Goal: Share content

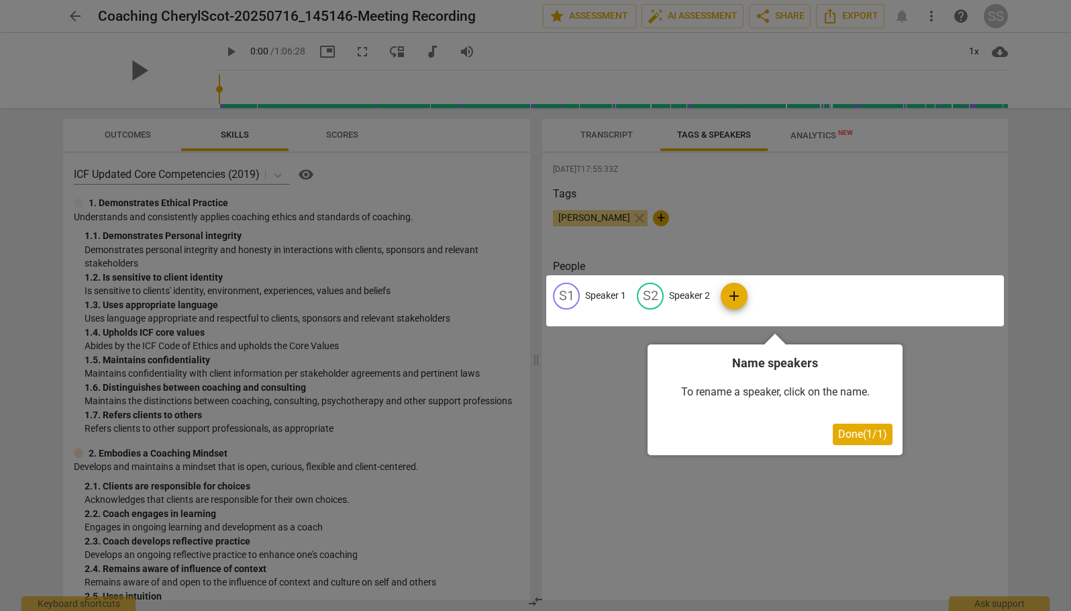
click at [690, 295] on div at bounding box center [775, 300] width 458 height 51
click at [604, 297] on div at bounding box center [775, 300] width 458 height 51
click at [740, 297] on div at bounding box center [775, 300] width 458 height 51
click at [861, 438] on span "Done ( 1 / 1 )" at bounding box center [862, 434] width 49 height 13
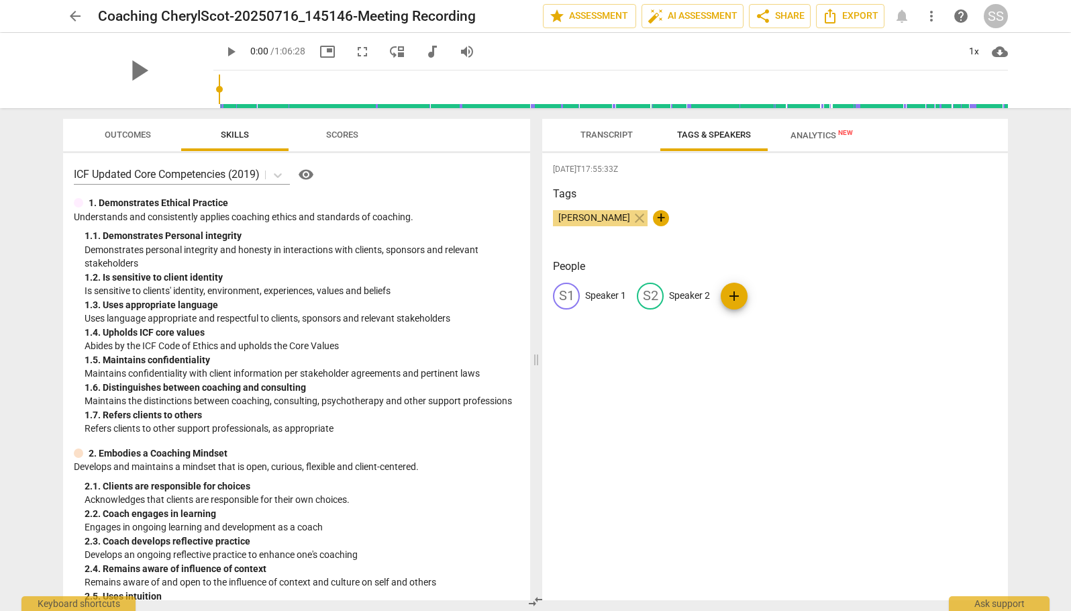
click at [597, 295] on p "Speaker 1" at bounding box center [605, 296] width 41 height 14
type input "[PERSON_NAME]"
click at [765, 292] on p "Speaker 2" at bounding box center [776, 296] width 41 height 14
type input "[PERSON_NAME]"
click at [687, 407] on div "[DATE]T17:55:33Z Tags [PERSON_NAME] close + People SC [PERSON_NAME] edit [PERSO…" at bounding box center [775, 376] width 466 height 447
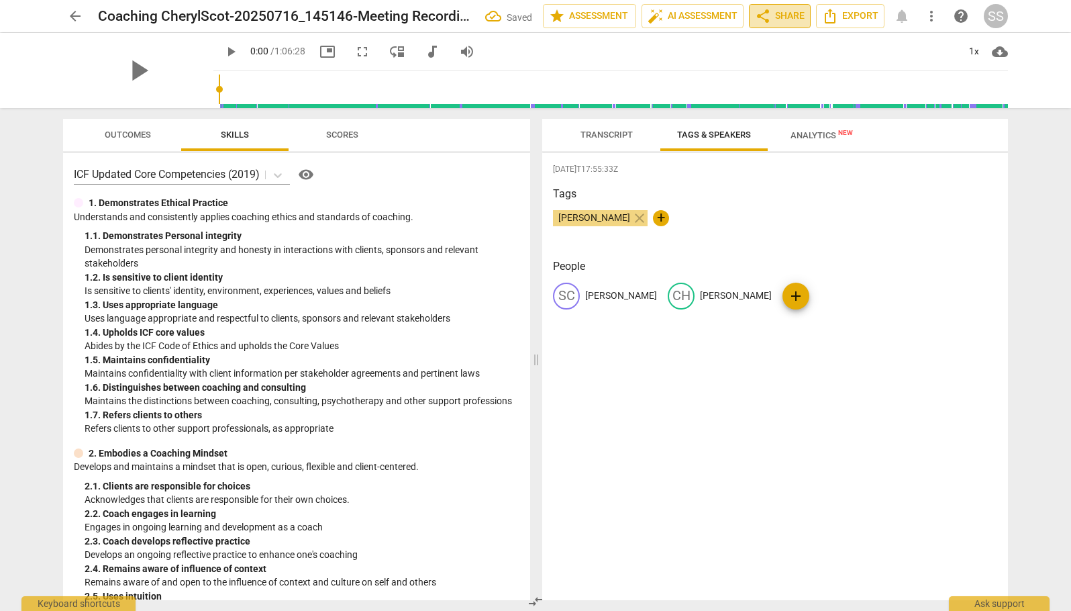
click at [787, 17] on span "share Share" at bounding box center [780, 16] width 50 height 16
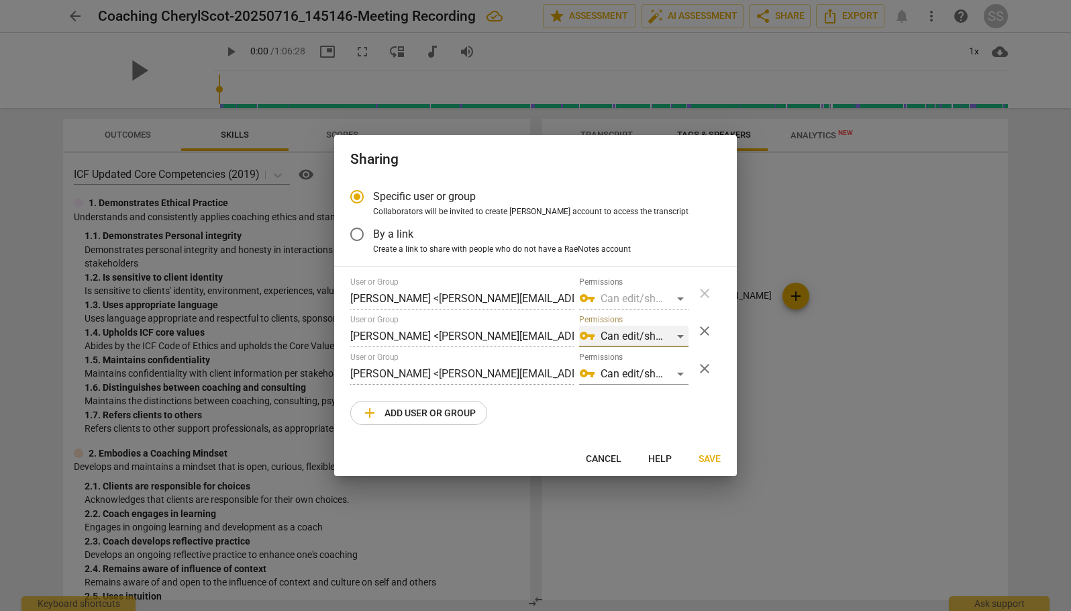
click at [681, 334] on div "vpn_key Can edit/share" at bounding box center [633, 336] width 109 height 21
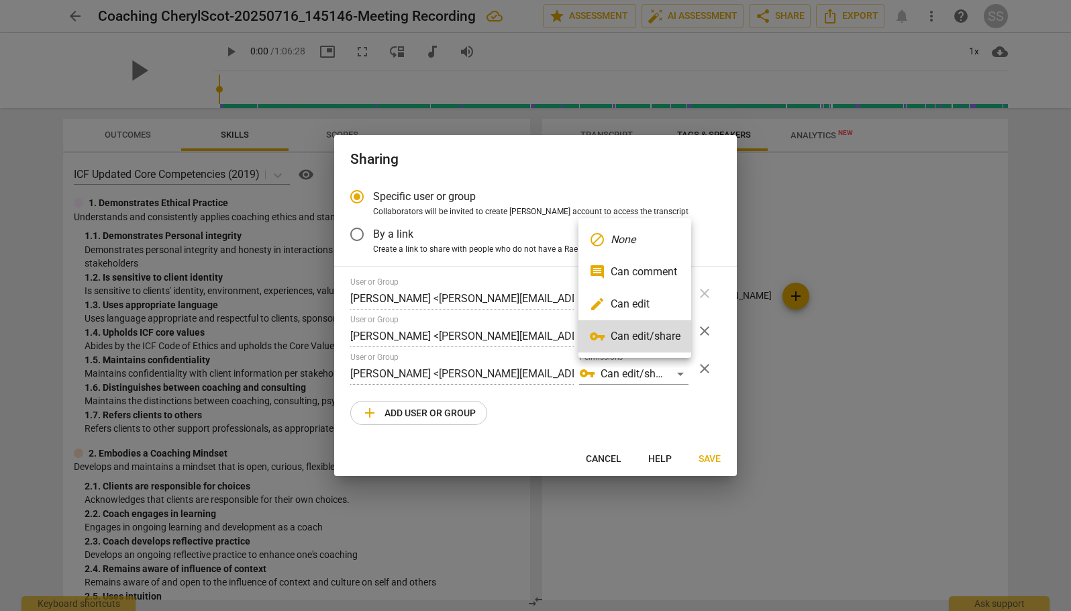
click at [681, 334] on li "vpn_key Can edit/share" at bounding box center [635, 336] width 113 height 32
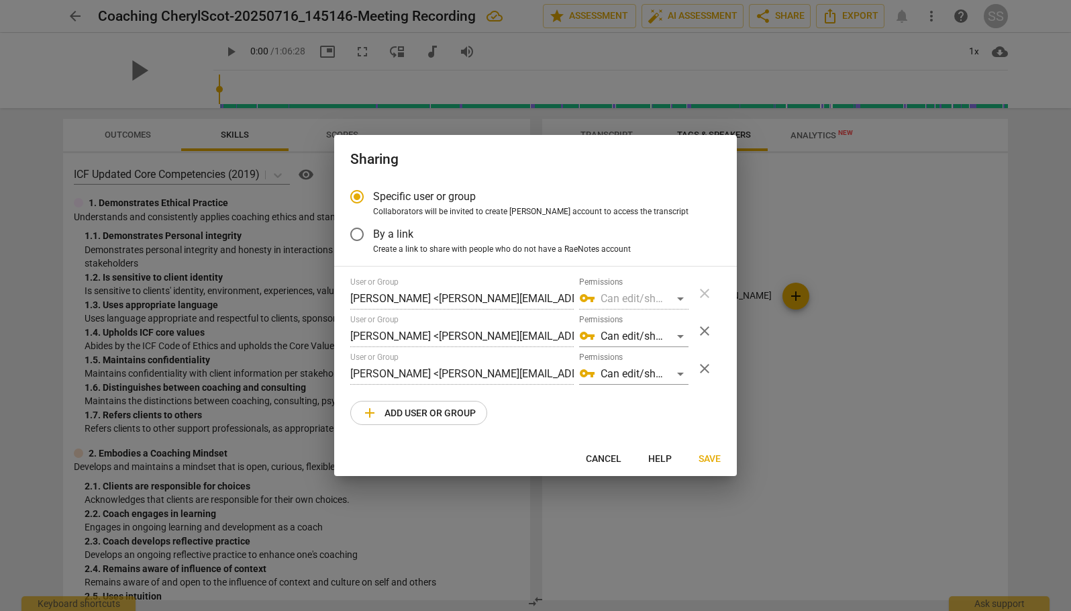
click at [703, 457] on span "Save" at bounding box center [710, 458] width 22 height 13
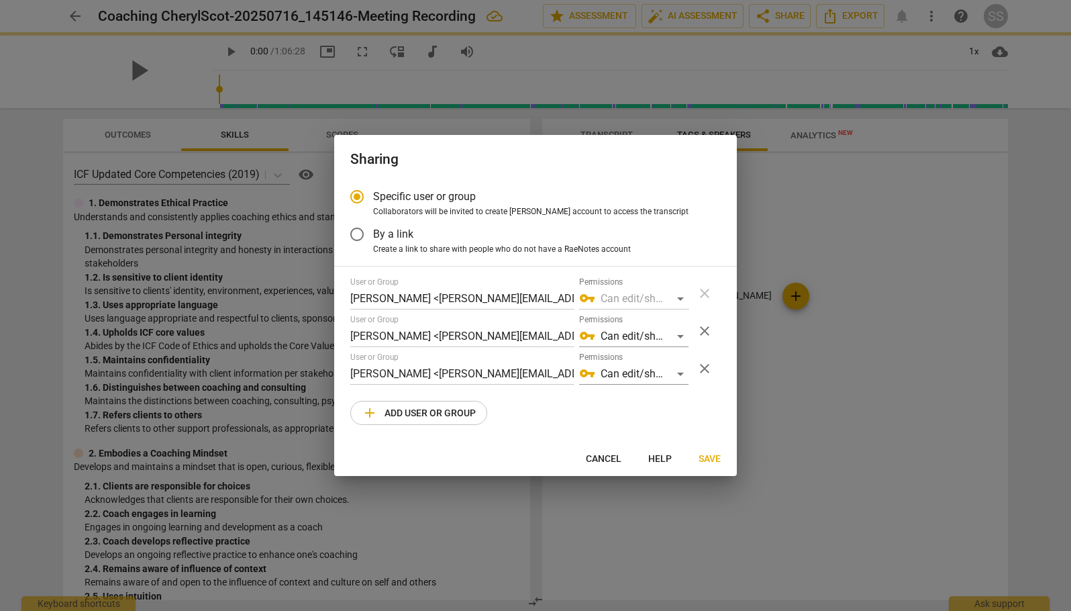
radio input "false"
